Goal: Obtain resource: Download file/media

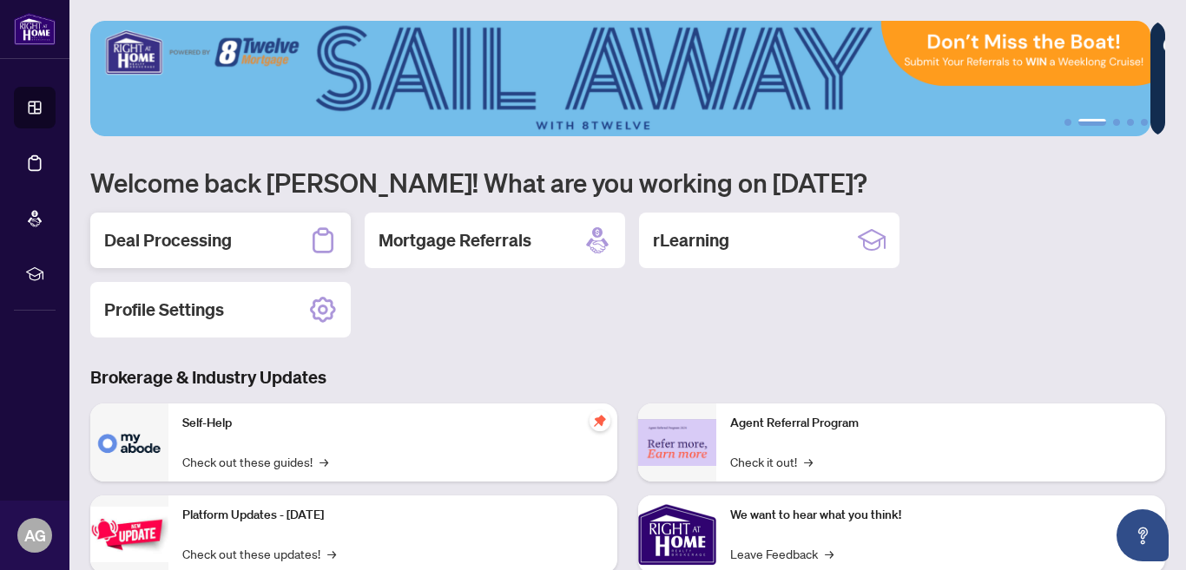
click at [169, 236] on h2 "Deal Processing" at bounding box center [168, 240] width 128 height 24
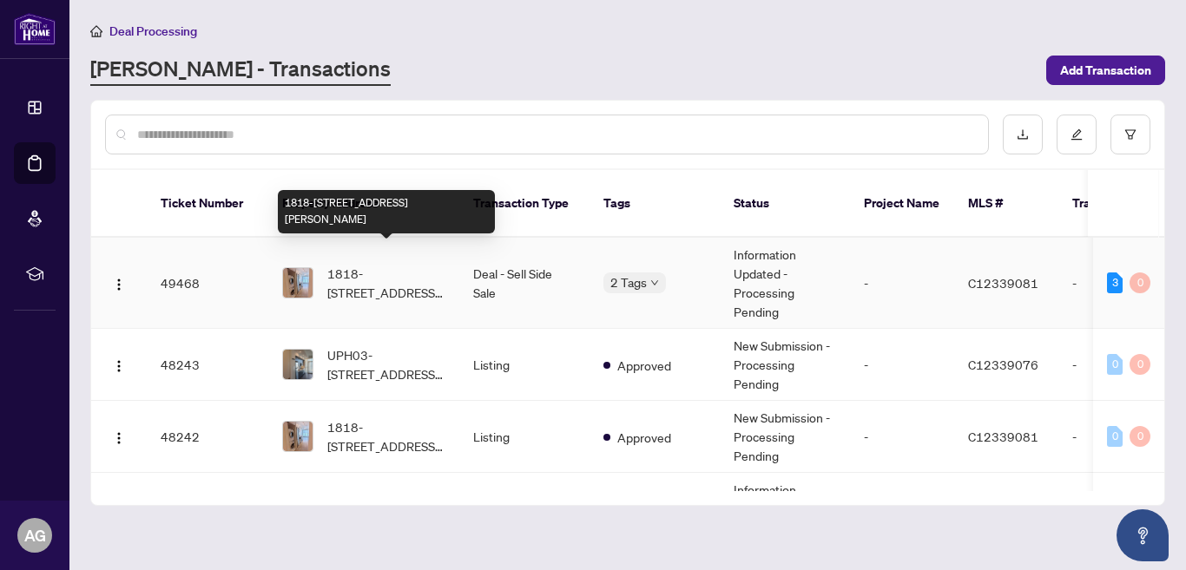
click at [375, 264] on span "1818-251 Jarvis St, Toronto, Ontario M5B 0C3, Canada" at bounding box center [386, 283] width 118 height 38
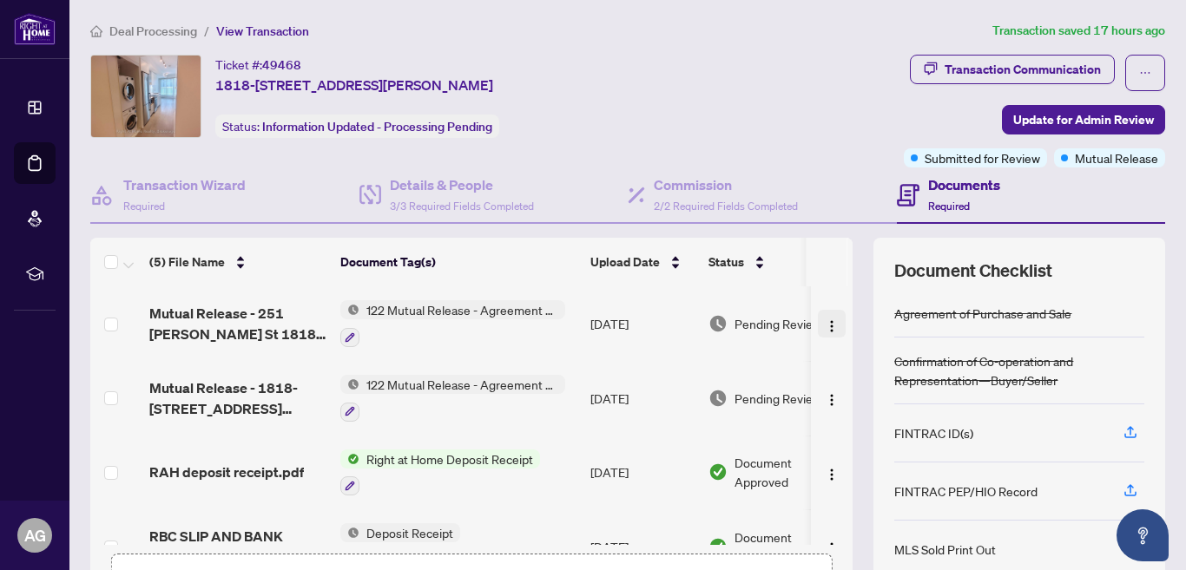
click at [825, 321] on img "button" at bounding box center [832, 326] width 14 height 14
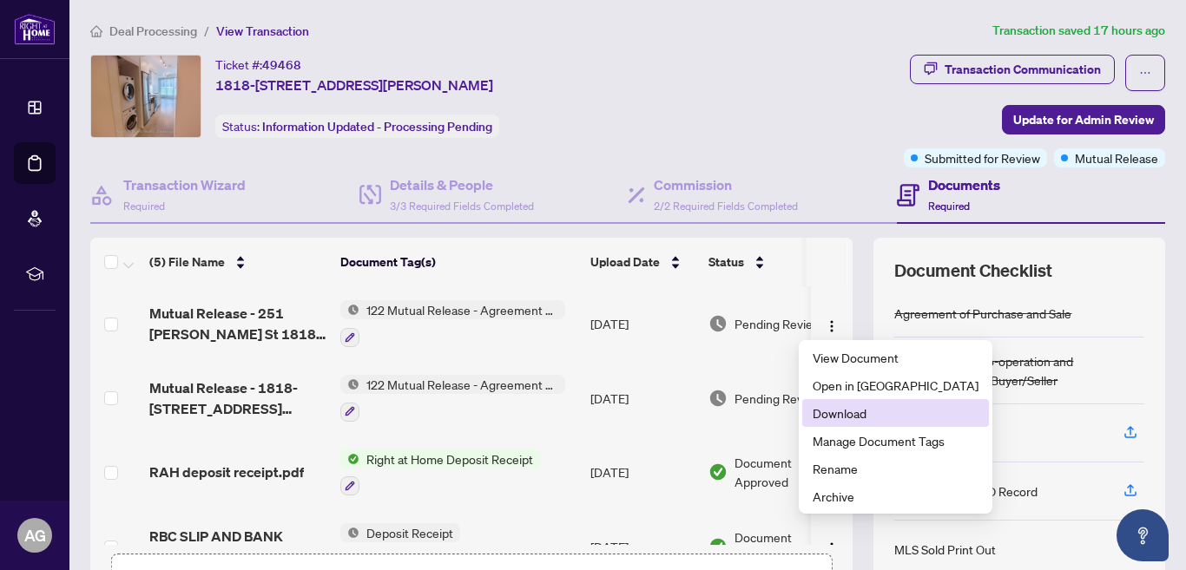
click at [821, 411] on span "Download" at bounding box center [895, 413] width 166 height 19
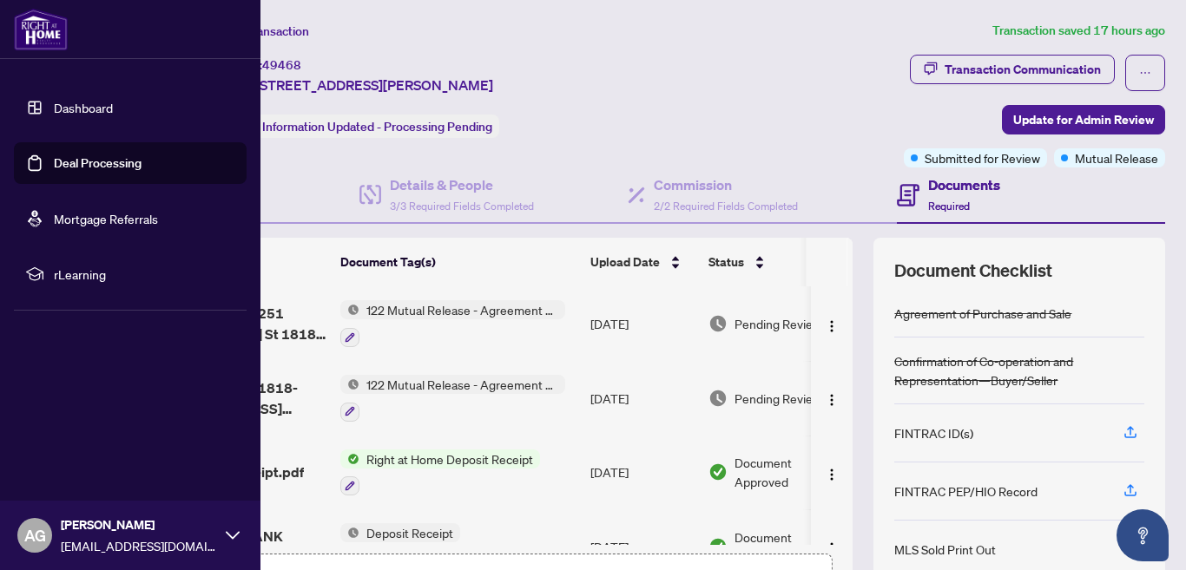
click at [228, 532] on icon at bounding box center [233, 536] width 14 height 14
click at [65, 431] on span "Logout" at bounding box center [69, 432] width 39 height 28
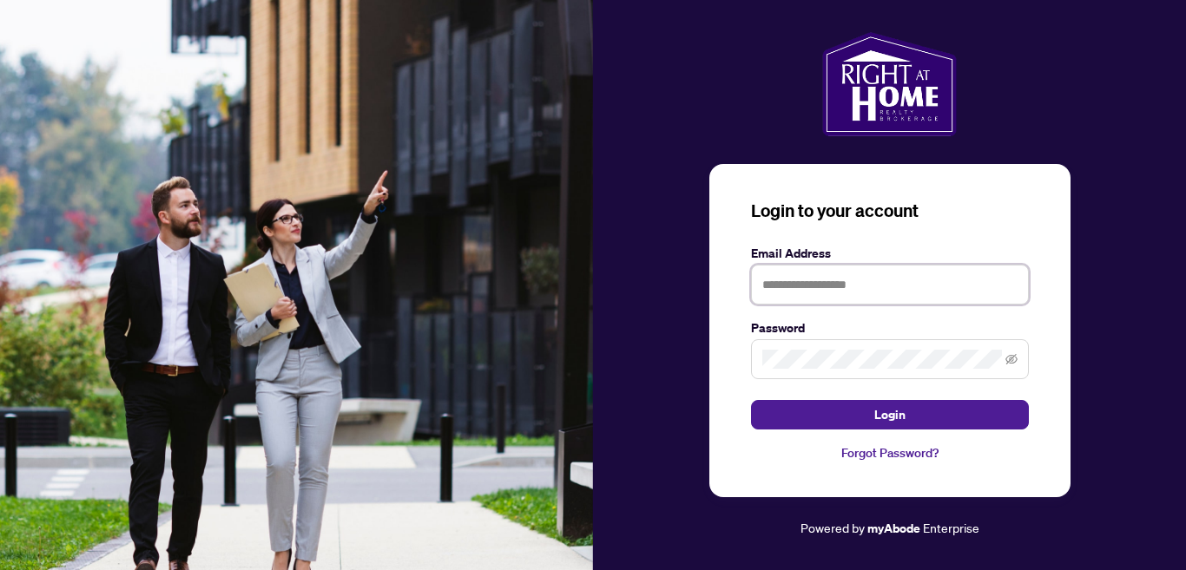
type input "**********"
